Goal: Information Seeking & Learning: Learn about a topic

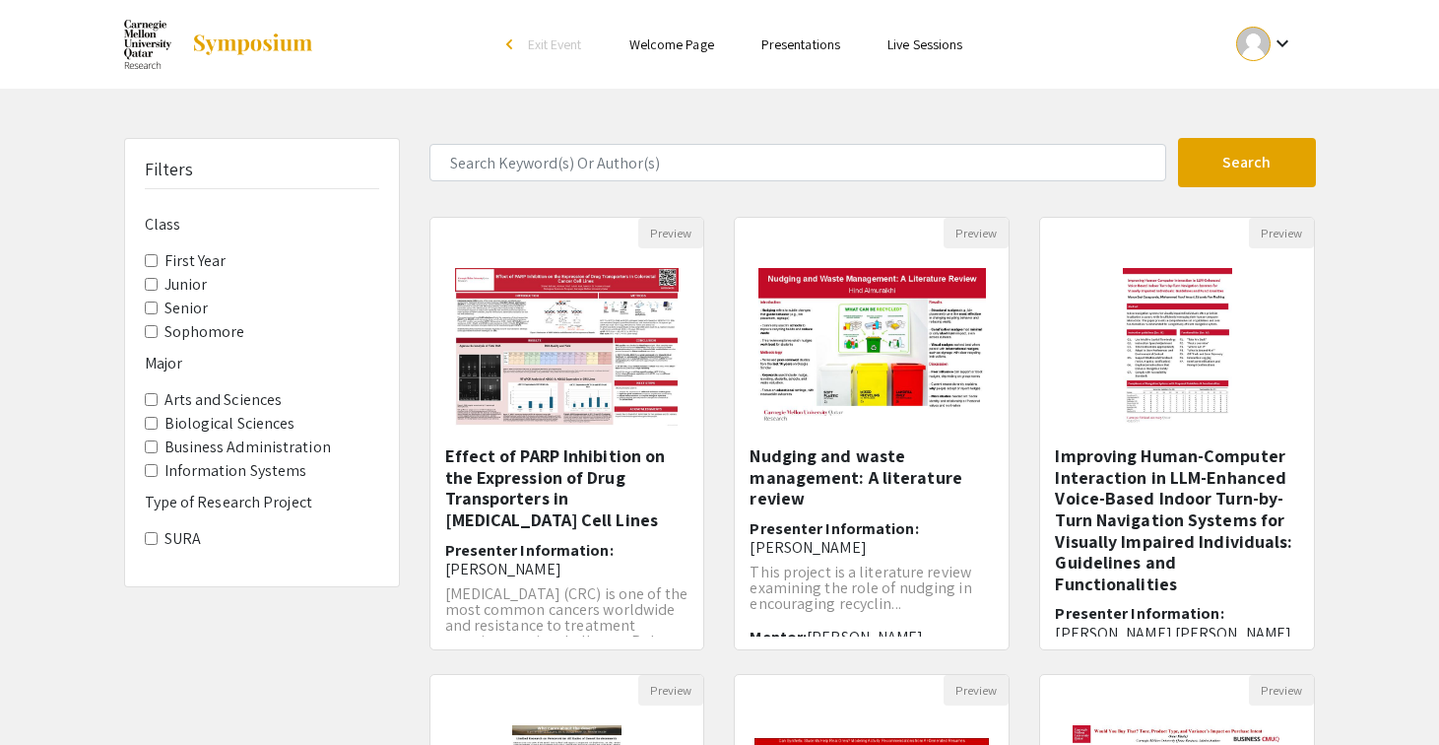
scroll to position [12, 0]
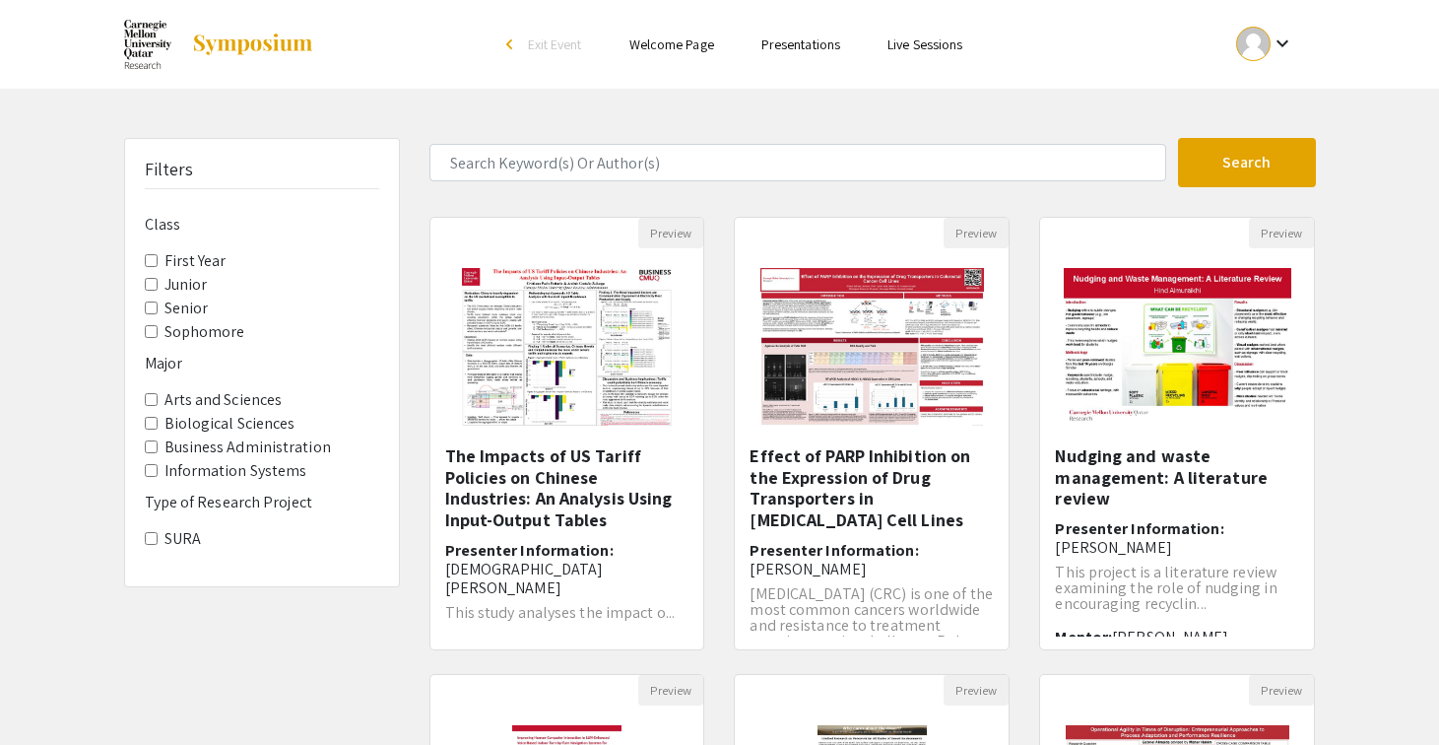
click at [150, 254] on Year "First Year" at bounding box center [151, 260] width 13 height 13
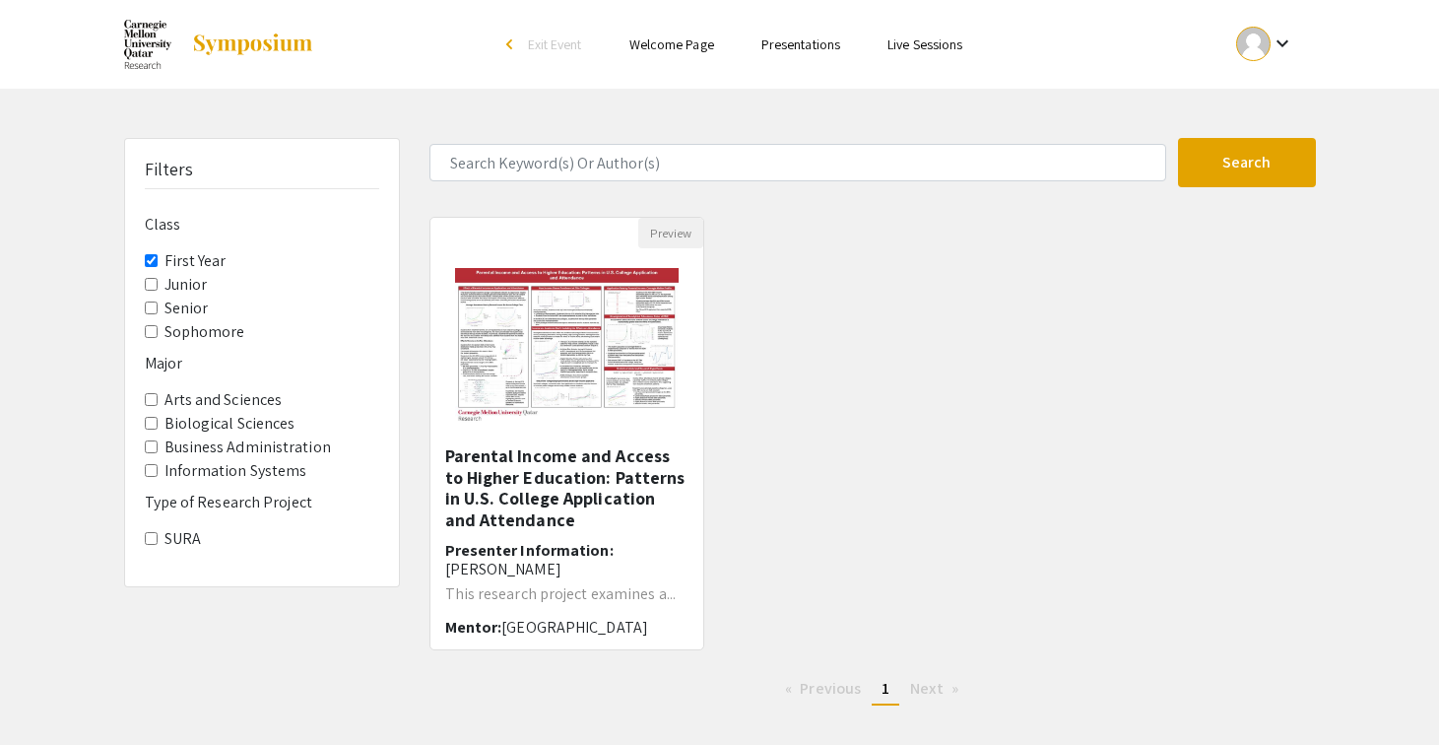
click at [151, 254] on Year "First Year" at bounding box center [151, 260] width 13 height 13
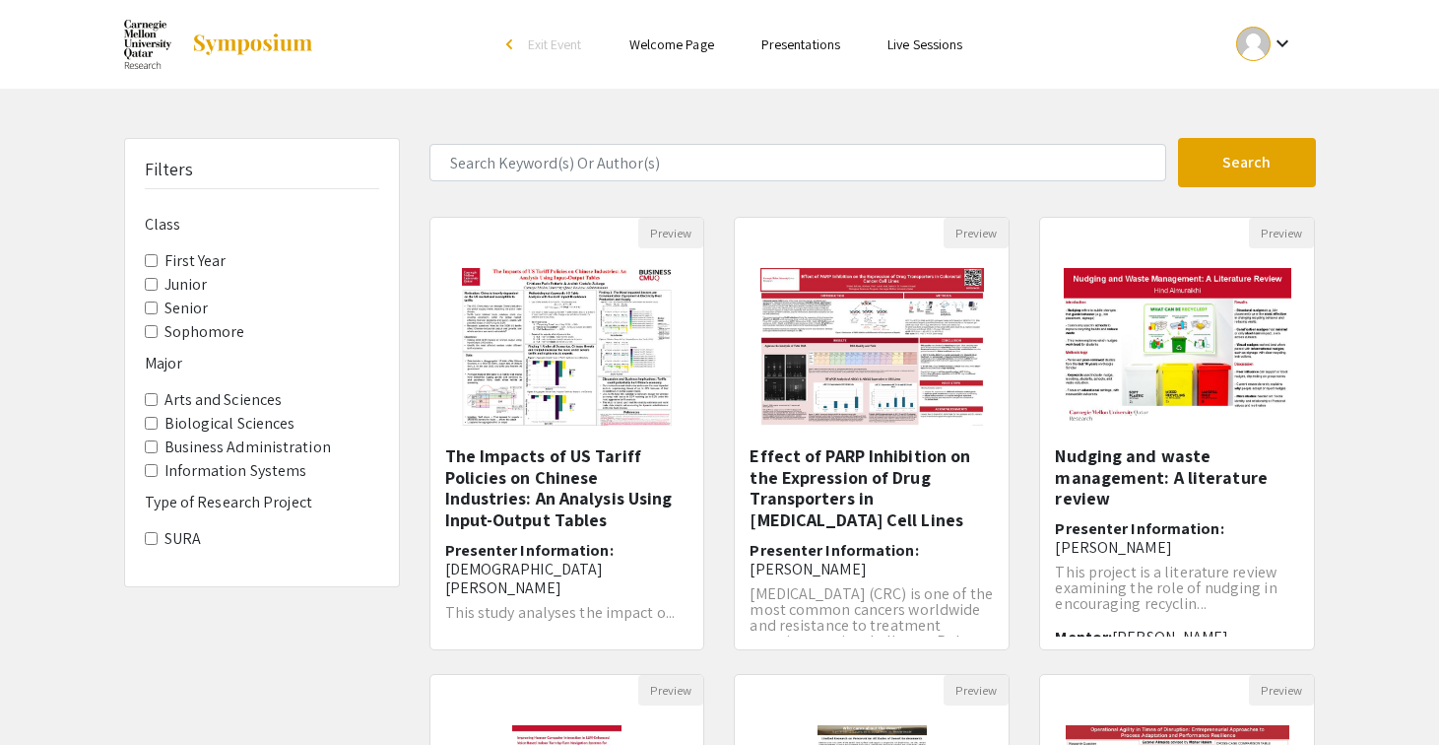
click at [147, 251] on span "First Year" at bounding box center [262, 261] width 234 height 24
click at [152, 273] on span "Junior" at bounding box center [262, 285] width 234 height 24
click at [152, 320] on span "Sophomore" at bounding box center [262, 332] width 234 height 24
click at [150, 325] on input "Sophomore" at bounding box center [151, 331] width 13 height 13
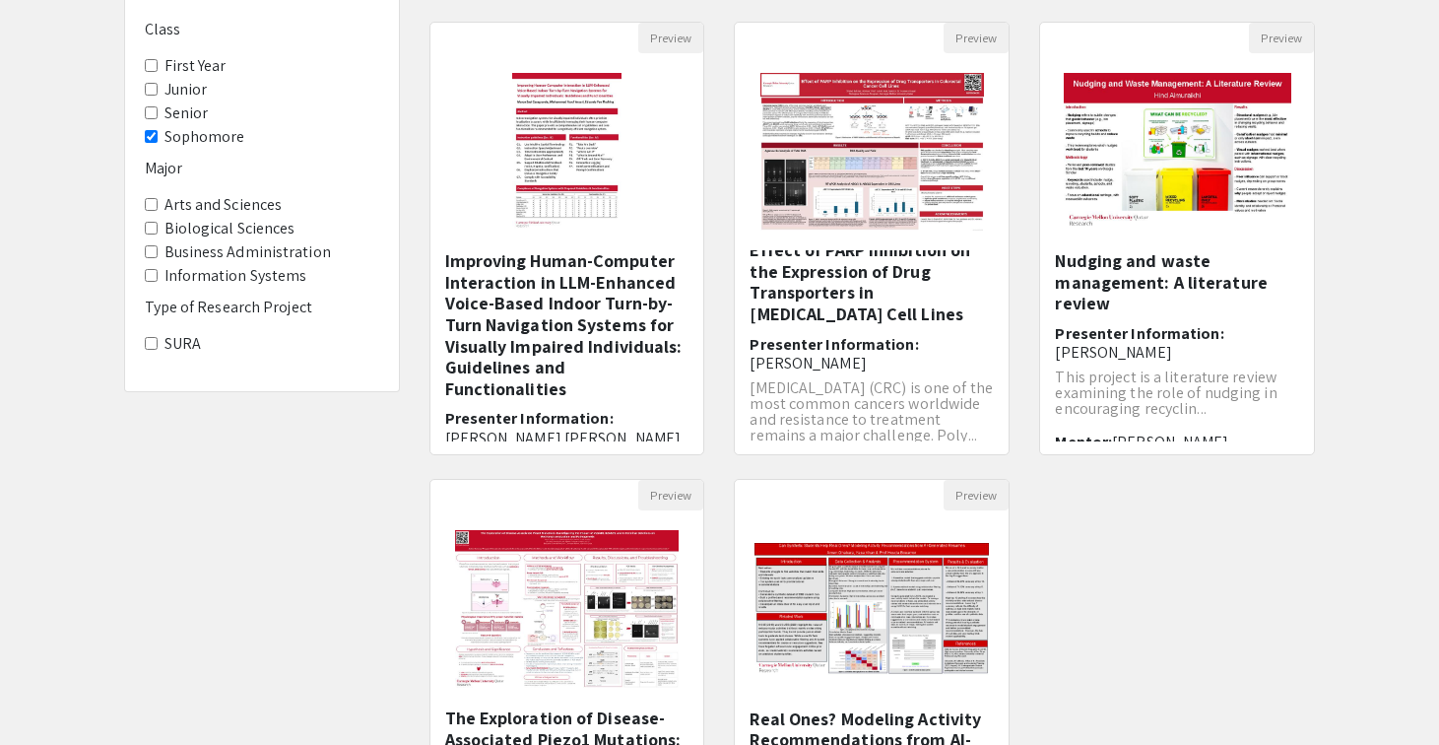
scroll to position [26, 0]
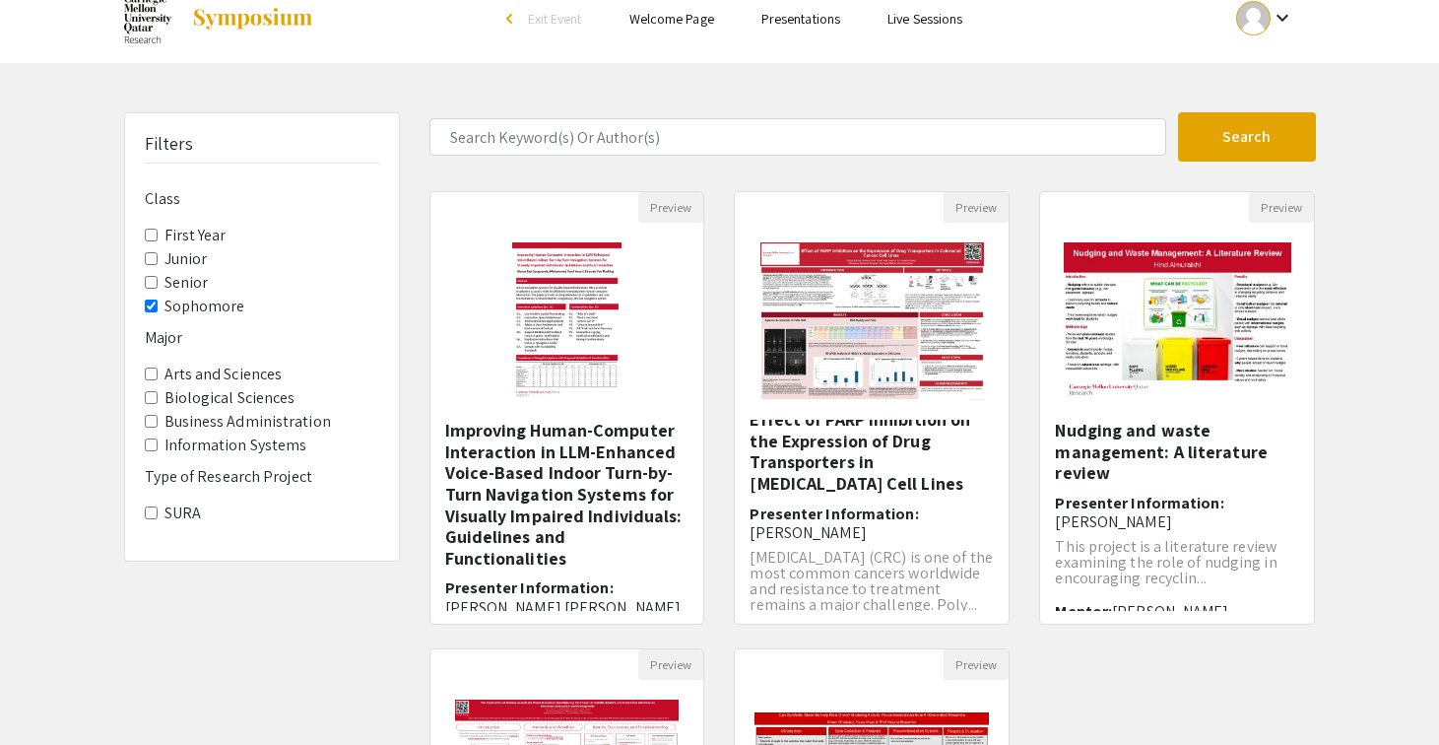
click at [154, 299] on input "Sophomore" at bounding box center [151, 305] width 13 height 13
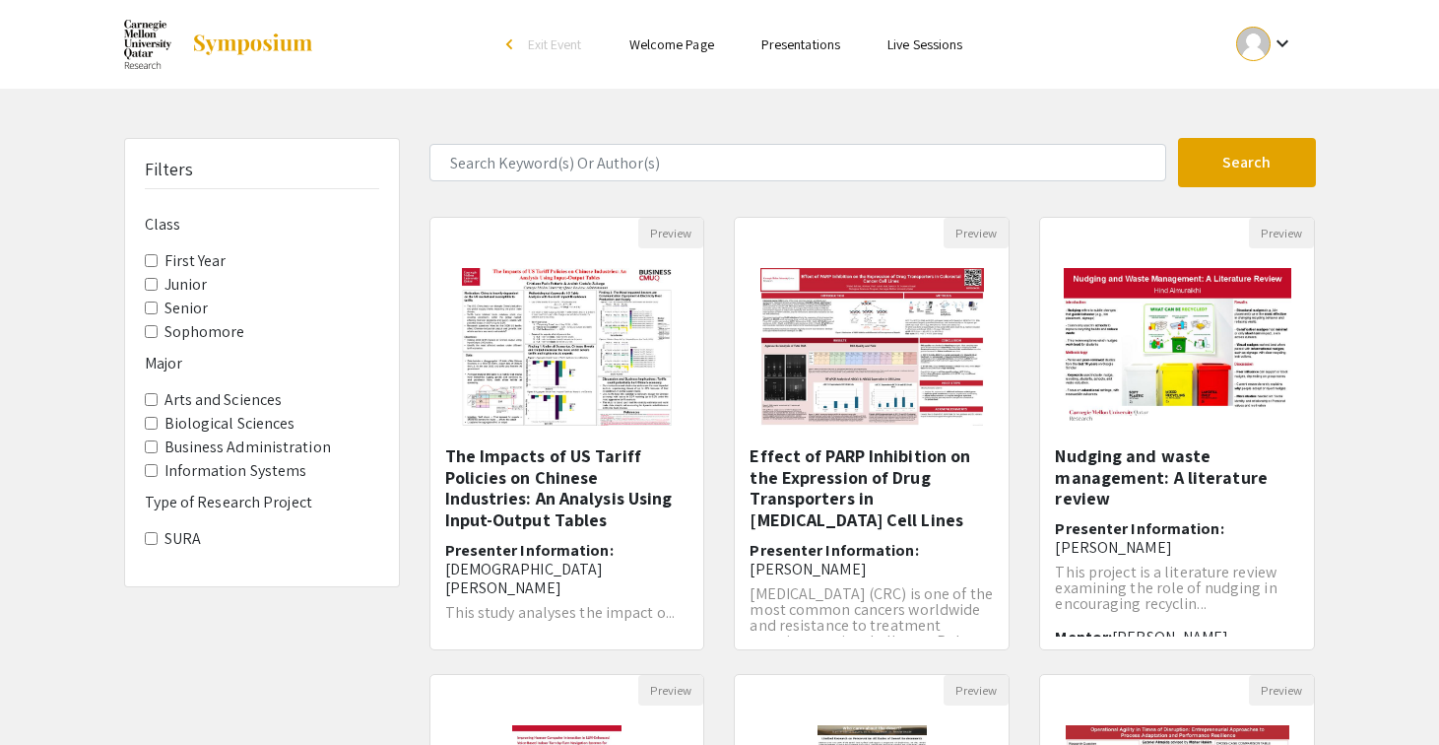
click at [157, 273] on span "Junior" at bounding box center [262, 285] width 234 height 24
click at [148, 278] on input "Junior" at bounding box center [151, 284] width 13 height 13
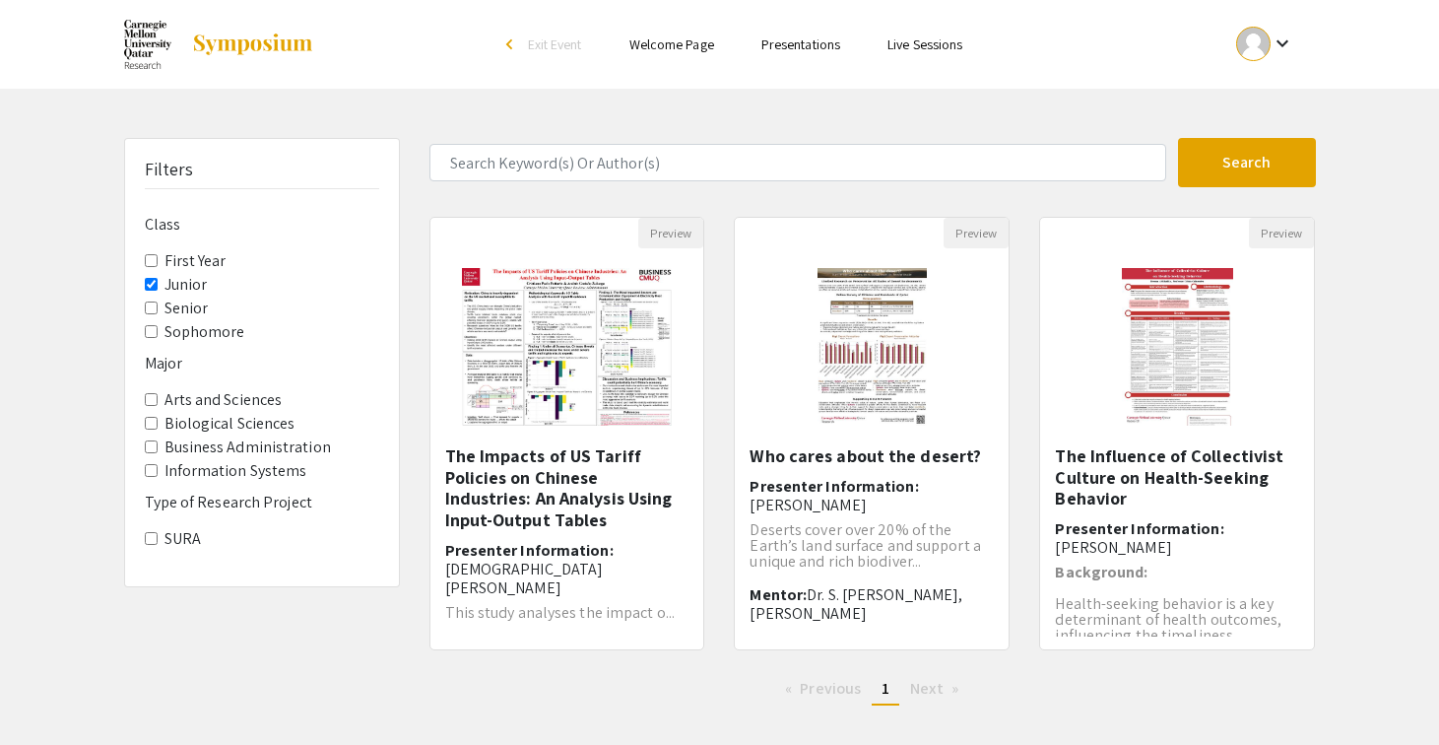
click at [146, 278] on input "Junior" at bounding box center [151, 284] width 13 height 13
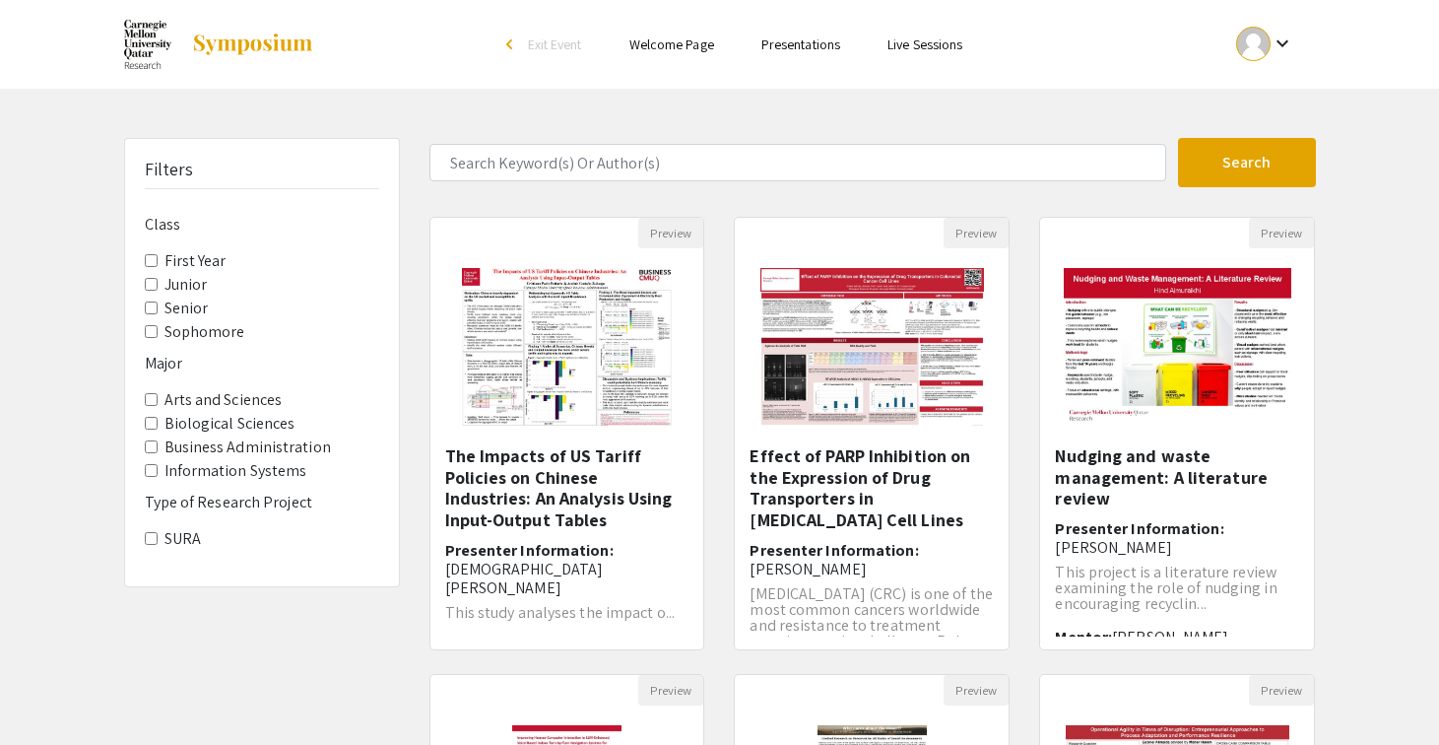
click at [150, 254] on Year "First Year" at bounding box center [151, 260] width 13 height 13
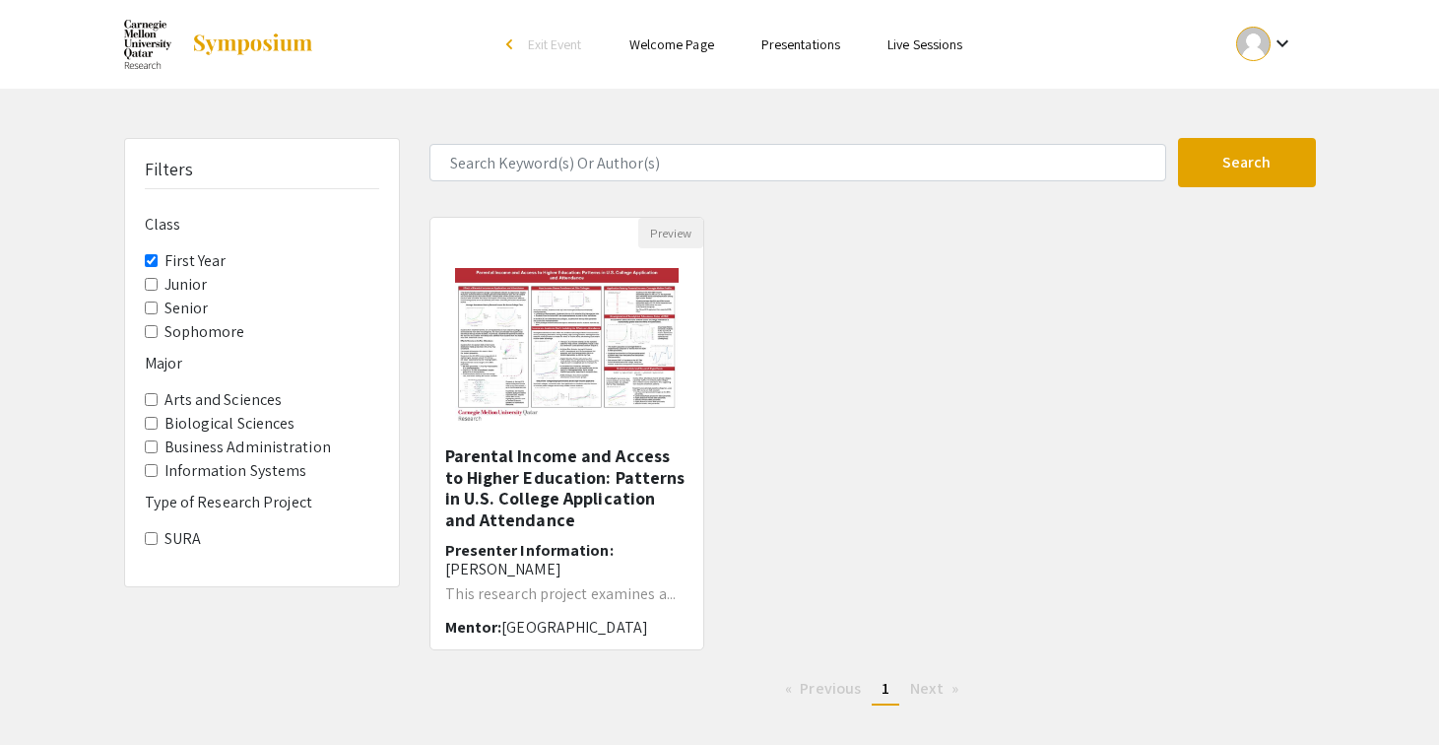
click at [153, 254] on Year "First Year" at bounding box center [151, 260] width 13 height 13
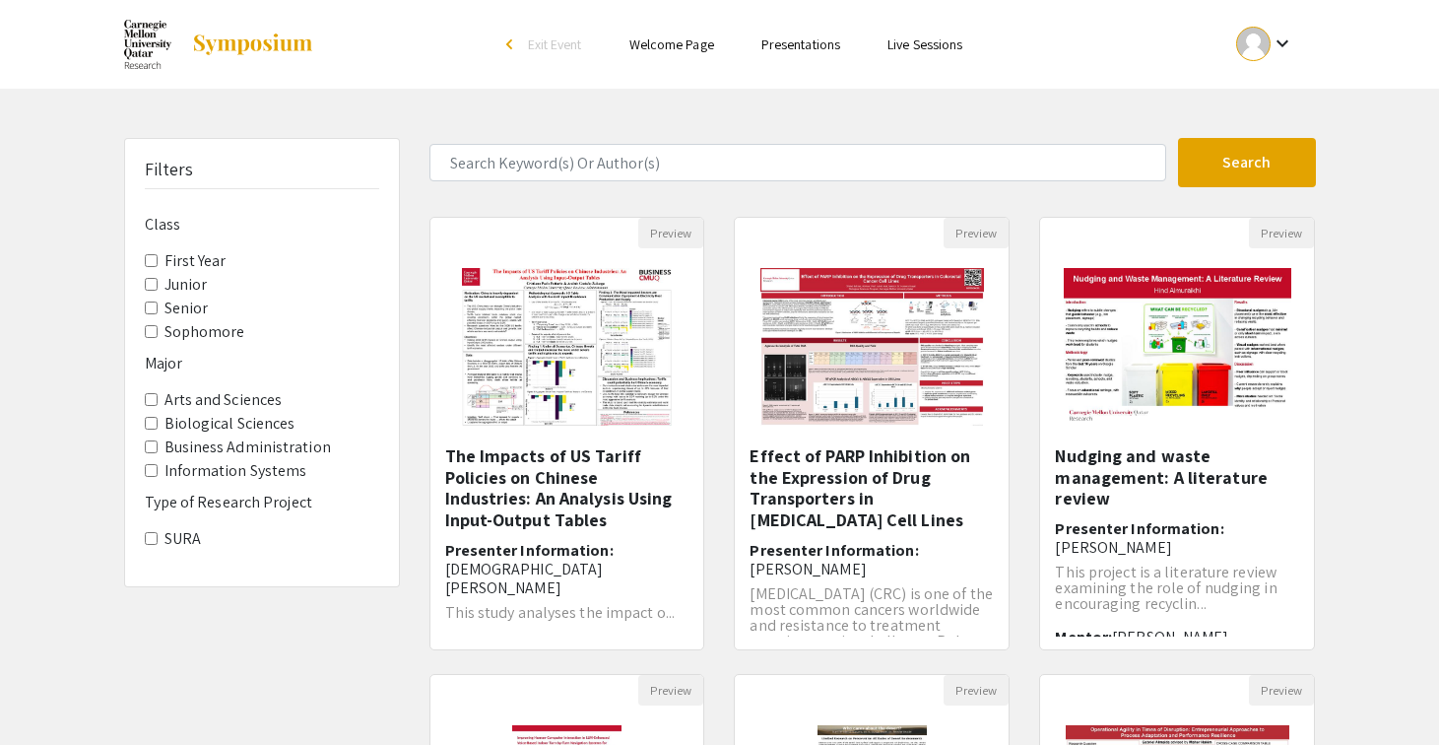
click at [155, 325] on input "Sophomore" at bounding box center [151, 331] width 13 height 13
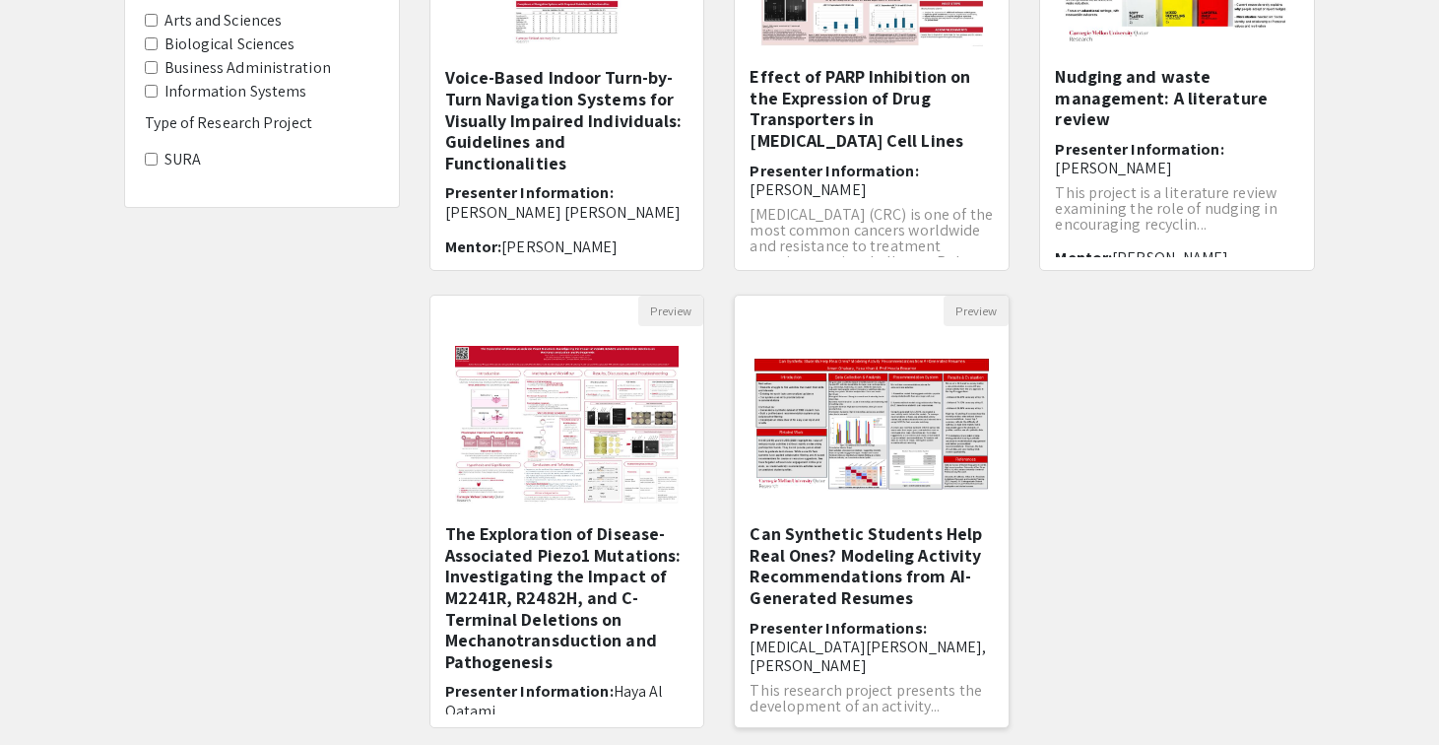
scroll to position [380, 0]
